Goal: Browse casually: Explore the website without a specific task or goal

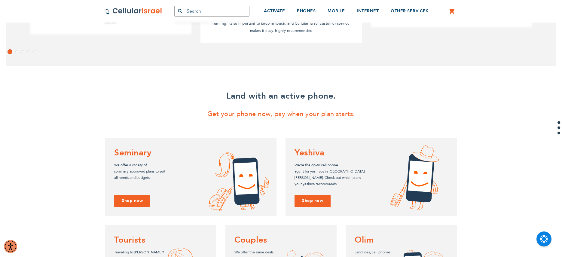
scroll to position [524, 0]
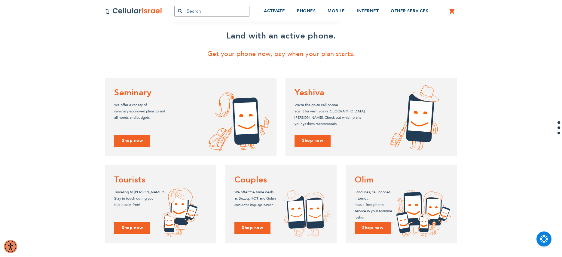
click at [99, 140] on div "Land with an active phone. Get your phone now, pay when your plan starts. Semin…" at bounding box center [281, 136] width 562 height 261
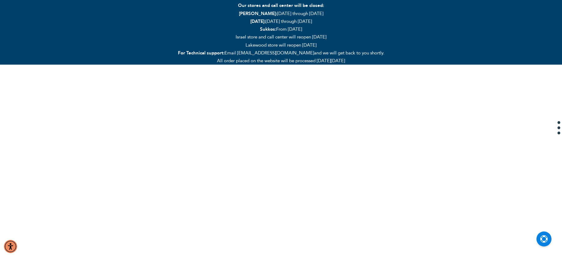
scroll to position [0, 0]
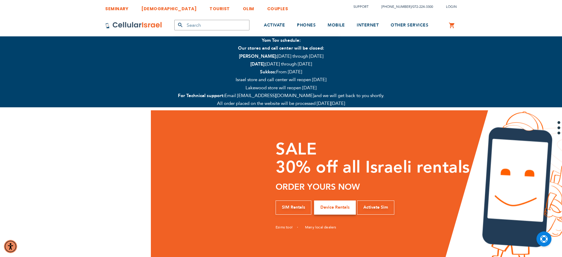
drag, startPoint x: 126, startPoint y: 145, endPoint x: 322, endPoint y: 154, distance: 195.9
click at [316, 155] on div "No Asterisks No Hidden Fees No Surprises, EVER Israeli phone service you can tr…" at bounding box center [374, 194] width 207 height 169
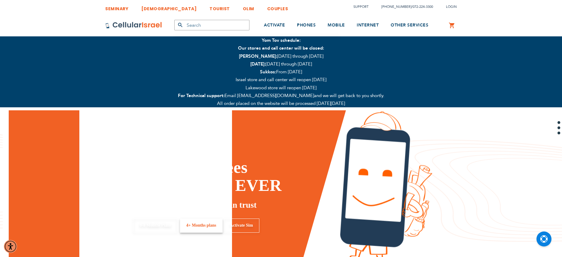
drag, startPoint x: 140, startPoint y: 154, endPoint x: 334, endPoint y: 171, distance: 194.4
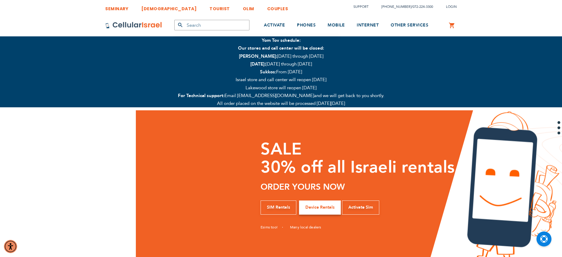
drag, startPoint x: 144, startPoint y: 170, endPoint x: 324, endPoint y: 170, distance: 180.1
click at [323, 170] on h1 "No Asterisks No Hidden Fees No Surprises, EVER" at bounding box center [359, 167] width 197 height 54
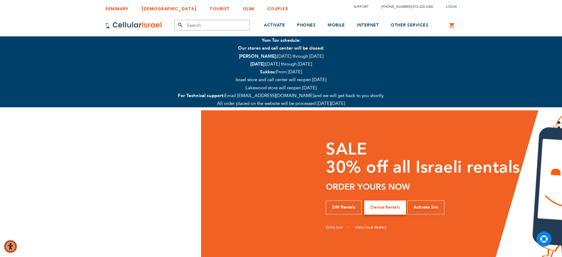
drag, startPoint x: 130, startPoint y: 166, endPoint x: 369, endPoint y: 169, distance: 239.9
click at [367, 169] on div "No Asterisks No Hidden Fees No Surprises, EVER Israeli phone service you can tr…" at bounding box center [424, 194] width 207 height 169
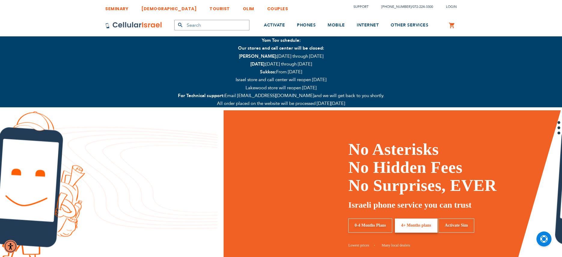
drag, startPoint x: 104, startPoint y: 171, endPoint x: 329, endPoint y: 173, distance: 225.2
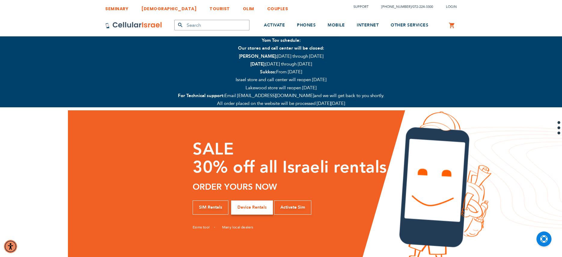
drag, startPoint x: 189, startPoint y: 176, endPoint x: 353, endPoint y: 178, distance: 164.5
click at [353, 178] on div "No Asterisks No Hidden Fees No Surprises, EVER Israeli phone service you can tr…" at bounding box center [291, 194] width 207 height 169
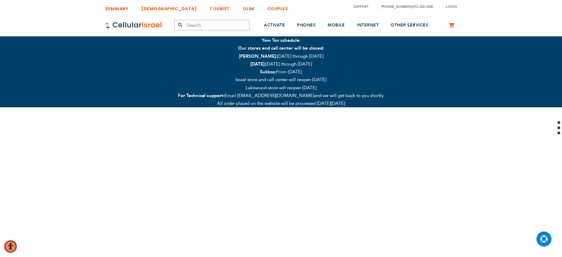
drag, startPoint x: 142, startPoint y: 180, endPoint x: 360, endPoint y: 173, distance: 218.3
click at [360, 173] on div "No Asterisks No Hidden Fees No Surprises, EVER Israeli phone service you can tr…" at bounding box center [562, 194] width 3373 height 169
drag, startPoint x: 184, startPoint y: 171, endPoint x: 351, endPoint y: 171, distance: 166.8
click at [330, 171] on div "No Asterisks No Hidden Fees No Surprises, EVER Israeli phone service you can tr…" at bounding box center [562, 194] width 3373 height 169
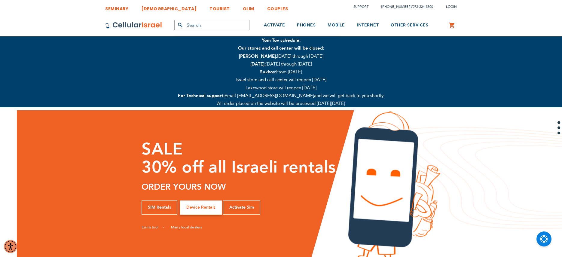
drag, startPoint x: 151, startPoint y: 177, endPoint x: 283, endPoint y: 178, distance: 132.0
click at [268, 178] on h1 "No Asterisks No Hidden Fees No Surprises, EVER" at bounding box center [240, 167] width 197 height 54
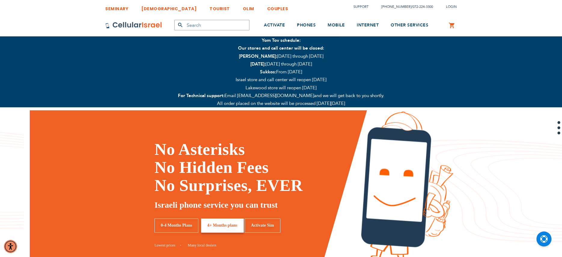
drag, startPoint x: 169, startPoint y: 159, endPoint x: 328, endPoint y: 167, distance: 159.2
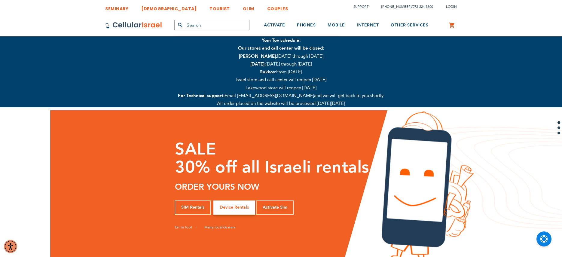
drag, startPoint x: 199, startPoint y: 158, endPoint x: 275, endPoint y: 160, distance: 75.5
click at [266, 159] on h1 "No Asterisks No Hidden Fees No Surprises, EVER" at bounding box center [273, 167] width 197 height 54
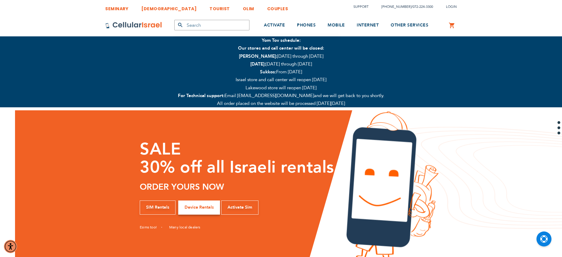
drag, startPoint x: 137, startPoint y: 165, endPoint x: 224, endPoint y: 171, distance: 86.8
click at [207, 168] on h1 "No Asterisks No Hidden Fees No Surprises, EVER" at bounding box center [238, 167] width 197 height 54
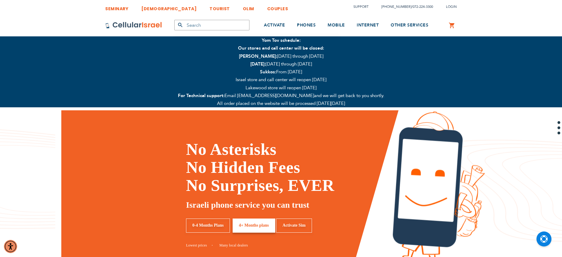
drag, startPoint x: 158, startPoint y: 164, endPoint x: 239, endPoint y: 173, distance: 82.0
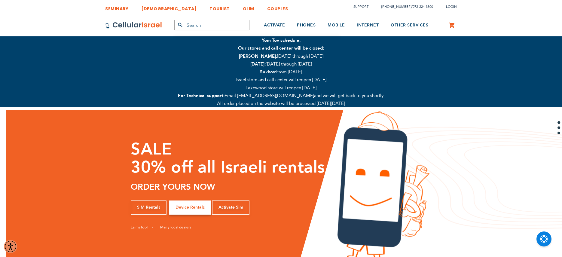
drag, startPoint x: 142, startPoint y: 162, endPoint x: 232, endPoint y: 169, distance: 89.8
click at [232, 169] on h1 "No Asterisks No Hidden Fees No Surprises, EVER" at bounding box center [229, 167] width 197 height 54
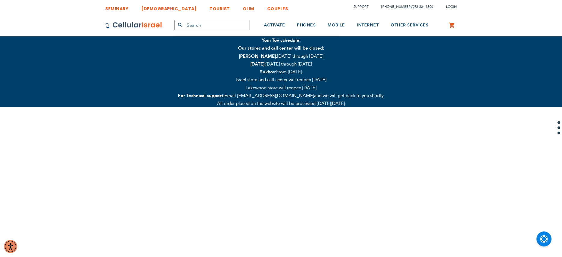
drag, startPoint x: 139, startPoint y: 170, endPoint x: 218, endPoint y: 167, distance: 78.5
click at [215, 168] on h1 "SALE 30% off all Israeli rentals" at bounding box center [229, 158] width 197 height 36
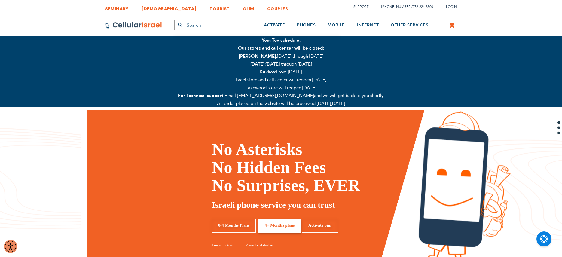
drag, startPoint x: 94, startPoint y: 167, endPoint x: 201, endPoint y: 166, distance: 107.0
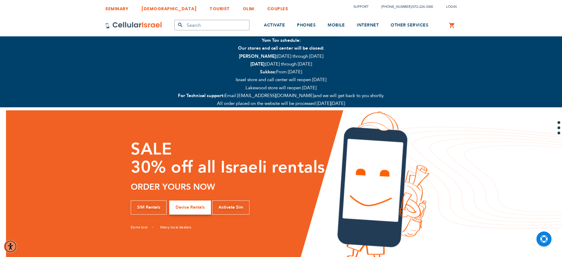
drag, startPoint x: 74, startPoint y: 152, endPoint x: 244, endPoint y: 178, distance: 171.8
click at [237, 178] on div "No Asterisks No Hidden Fees No Surprises, EVER Israeli phone service you can tr…" at bounding box center [281, 194] width 562 height 169
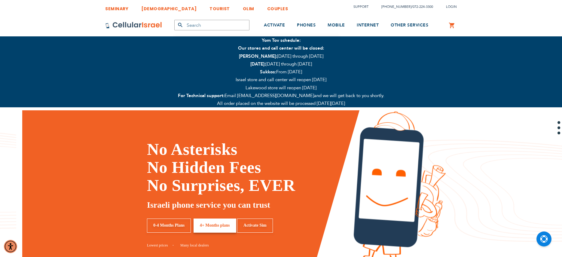
drag, startPoint x: 137, startPoint y: 173, endPoint x: 234, endPoint y: 173, distance: 97.7
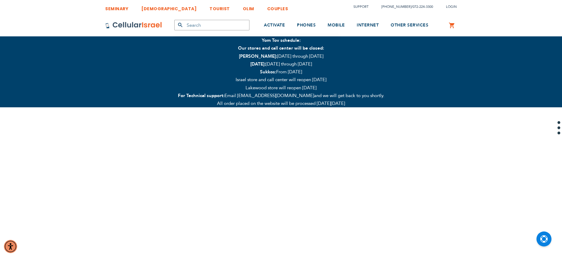
drag, startPoint x: 112, startPoint y: 172, endPoint x: 363, endPoint y: 178, distance: 251.1
click at [323, 178] on div "No Asterisks No Hidden Fees No Surprises, EVER Israeli phone service you can tr…" at bounding box center [562, 194] width 3373 height 169
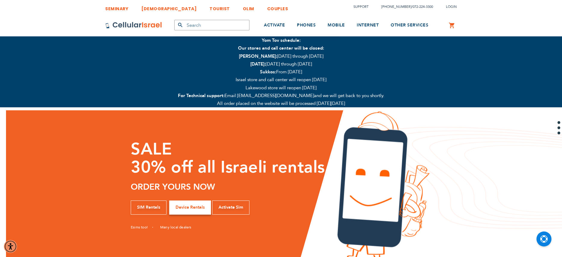
drag, startPoint x: 112, startPoint y: 187, endPoint x: 277, endPoint y: 190, distance: 165.4
click at [277, 190] on div "No Asterisks No Hidden Fees No Surprises, EVER Israeli phone service you can tr…" at bounding box center [281, 194] width 562 height 169
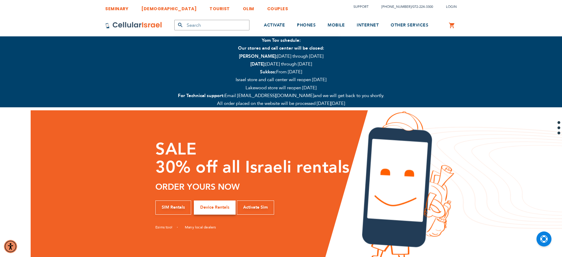
drag, startPoint x: 157, startPoint y: 169, endPoint x: 345, endPoint y: 167, distance: 187.9
click at [321, 170] on h1 "No Asterisks No Hidden Fees No Surprises, EVER" at bounding box center [253, 167] width 197 height 54
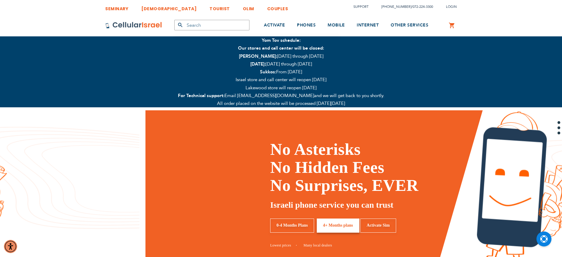
drag, startPoint x: 181, startPoint y: 187, endPoint x: 328, endPoint y: 167, distance: 148.1
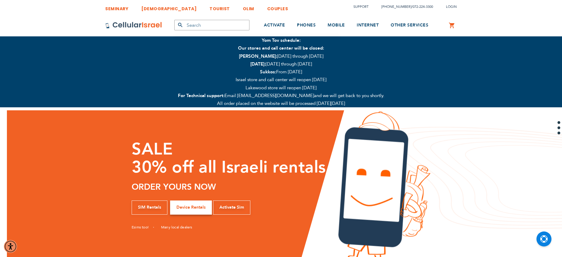
drag, startPoint x: 159, startPoint y: 171, endPoint x: 311, endPoint y: 176, distance: 152.2
click at [309, 176] on h1 "No Asterisks No Hidden Fees No Surprises, EVER" at bounding box center [230, 167] width 197 height 54
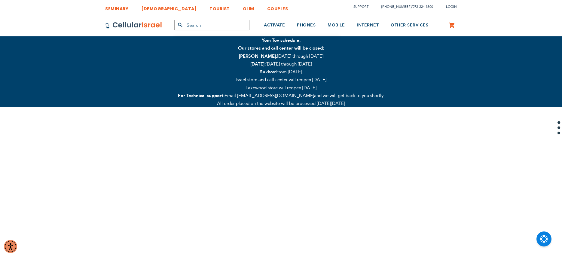
drag, startPoint x: 137, startPoint y: 176, endPoint x: 278, endPoint y: 176, distance: 141.0
click at [276, 176] on div "No Asterisks No Hidden Fees No Surprises, EVER Israeli phone service you can tr…" at bounding box center [562, 194] width 3373 height 169
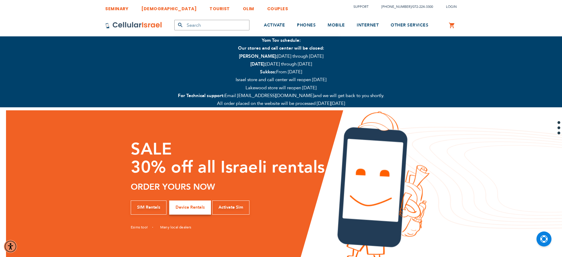
drag, startPoint x: 126, startPoint y: 182, endPoint x: 281, endPoint y: 185, distance: 155.1
click at [275, 185] on div "No Asterisks No Hidden Fees No Surprises, EVER Israeli phone service you can tr…" at bounding box center [229, 194] width 207 height 169
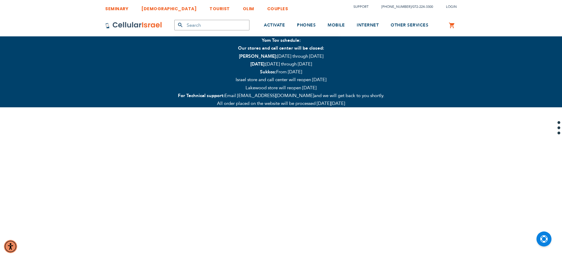
drag, startPoint x: 111, startPoint y: 171, endPoint x: 272, endPoint y: 169, distance: 160.5
click at [267, 170] on div "No Asterisks No Hidden Fees No Surprises, EVER Israeli phone service you can tr…" at bounding box center [562, 194] width 3373 height 169
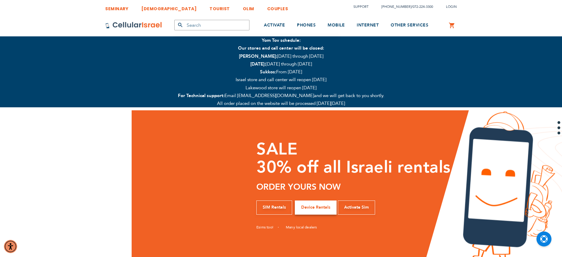
drag, startPoint x: 151, startPoint y: 166, endPoint x: 345, endPoint y: 171, distance: 193.7
click at [337, 172] on h1 "No Asterisks No Hidden Fees No Surprises, EVER" at bounding box center [354, 167] width 197 height 54
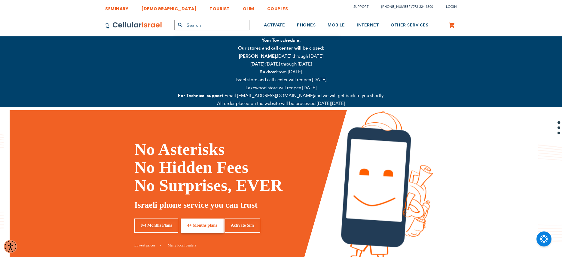
drag, startPoint x: 192, startPoint y: 180, endPoint x: 369, endPoint y: 170, distance: 176.7
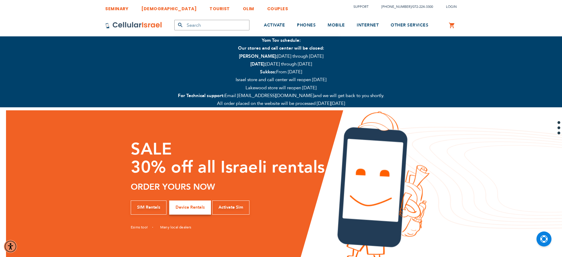
drag, startPoint x: 193, startPoint y: 174, endPoint x: 295, endPoint y: 178, distance: 102.0
click at [292, 178] on h1 "No Asterisks No Hidden Fees No Surprises, EVER" at bounding box center [229, 167] width 197 height 54
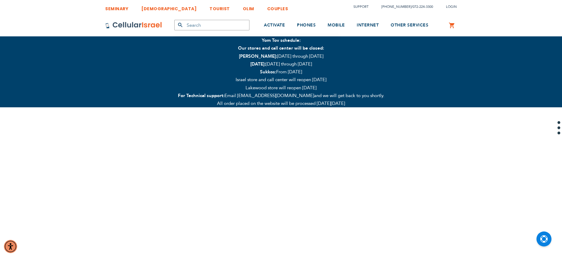
drag, startPoint x: 172, startPoint y: 178, endPoint x: 302, endPoint y: 184, distance: 130.6
click at [302, 184] on div "SALE 30% off all Israeli rentals ORDER YOURS NOW SIM Rentals Device Rentals Act…" at bounding box center [229, 185] width 197 height 151
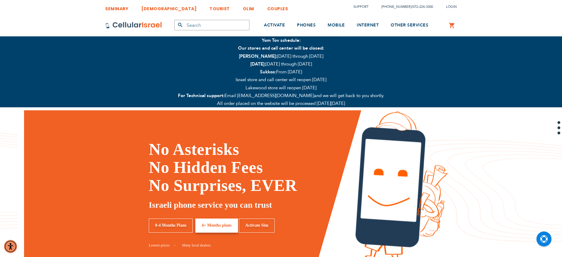
drag
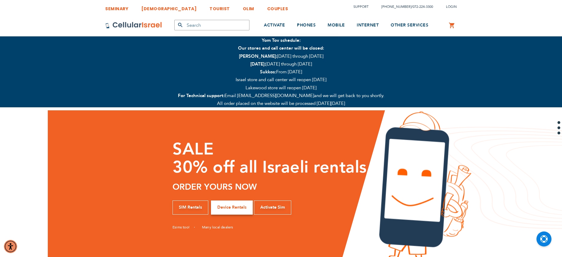
click at [325, 182] on h1 "No Asterisks No Hidden Fees No Surprises, EVER" at bounding box center [271, 167] width 197 height 54
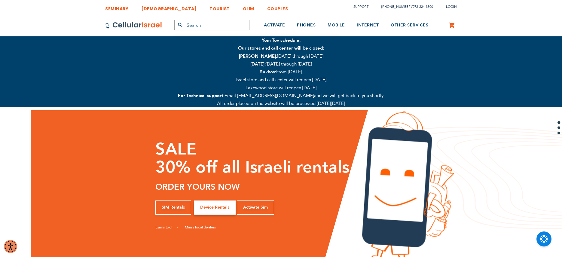
click at [341, 185] on h1 "No Asterisks No Hidden Fees No Surprises, EVER" at bounding box center [253, 167] width 197 height 54
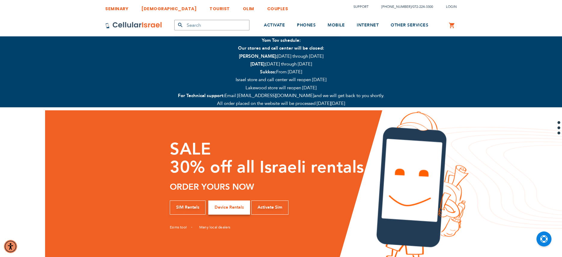
click at [288, 185] on h1 "No Asterisks No Hidden Fees No Surprises, EVER" at bounding box center [268, 167] width 197 height 54
